Goal: Navigation & Orientation: Find specific page/section

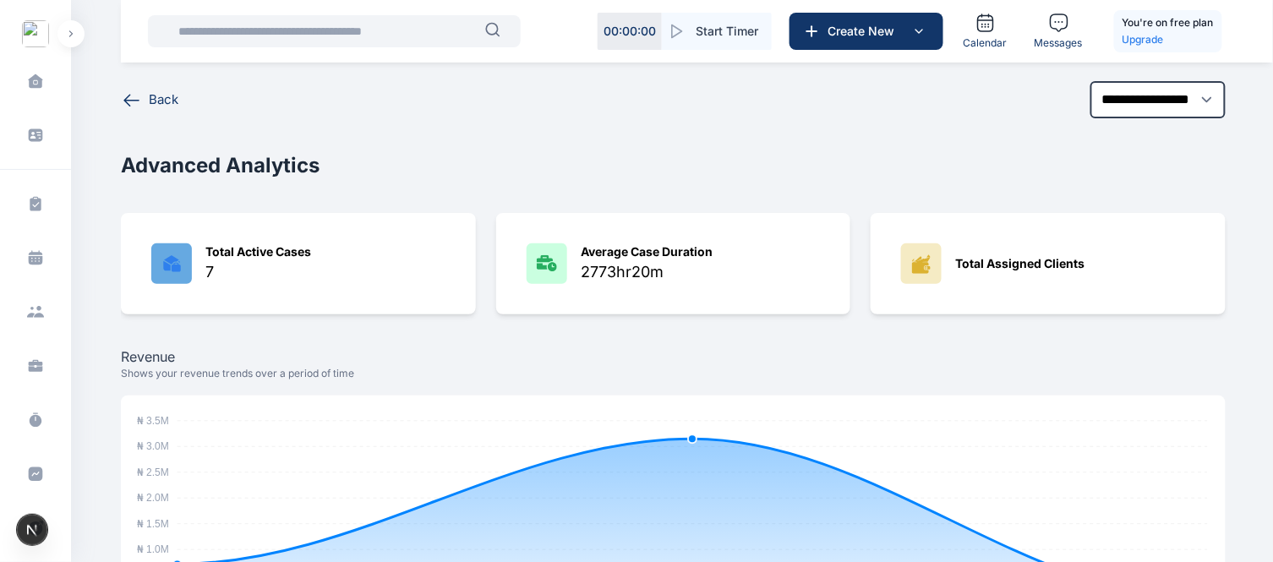
click at [915, 382] on div "Revenue Shows your revenue trends over a period of time ₦ 3.5M ₦ 3.5M ₦ 3.0M ₦ …" at bounding box center [673, 498] width 1105 height 301
